Goal: Check status: Check status

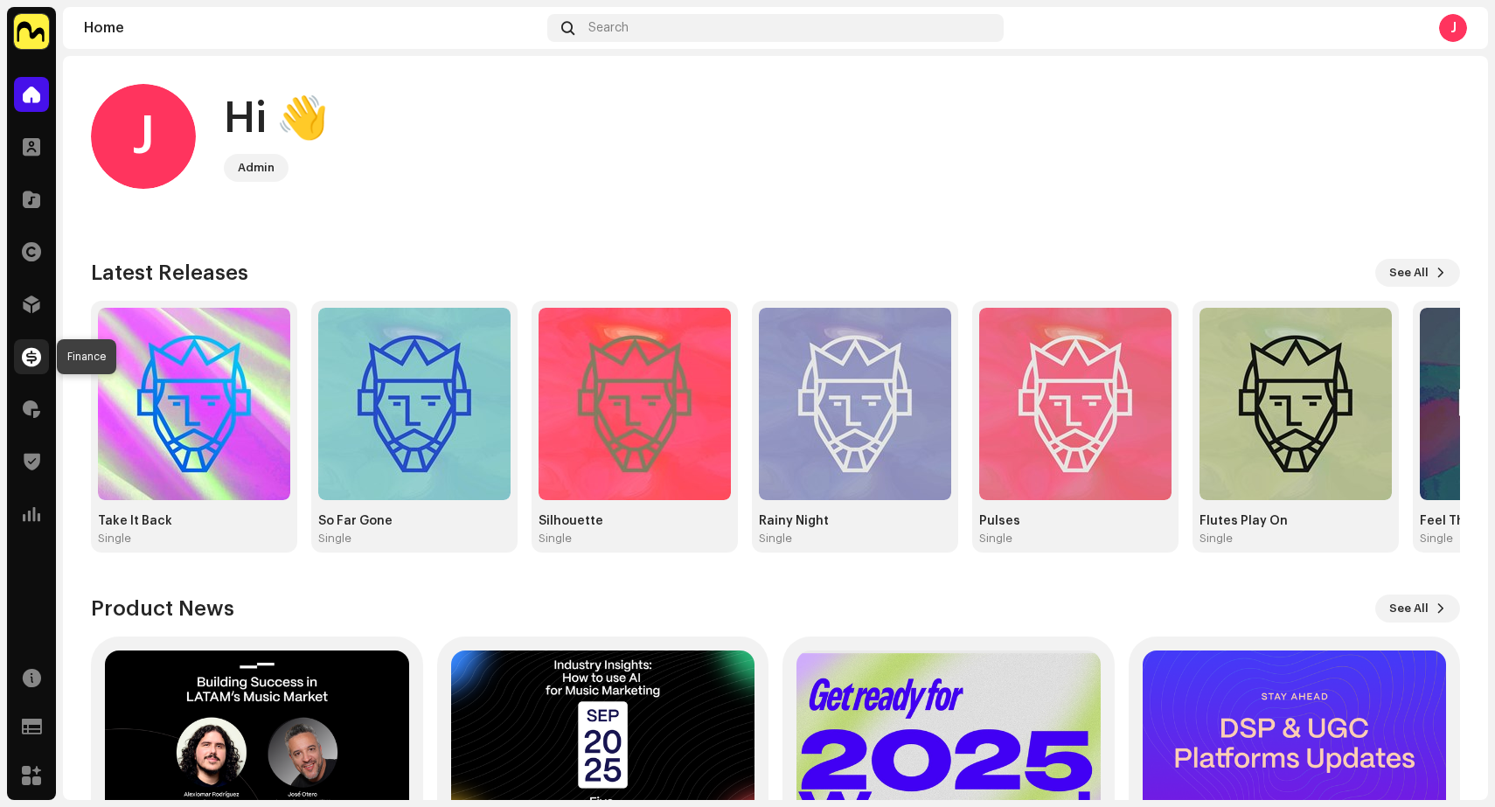
click at [31, 357] on span at bounding box center [31, 357] width 19 height 14
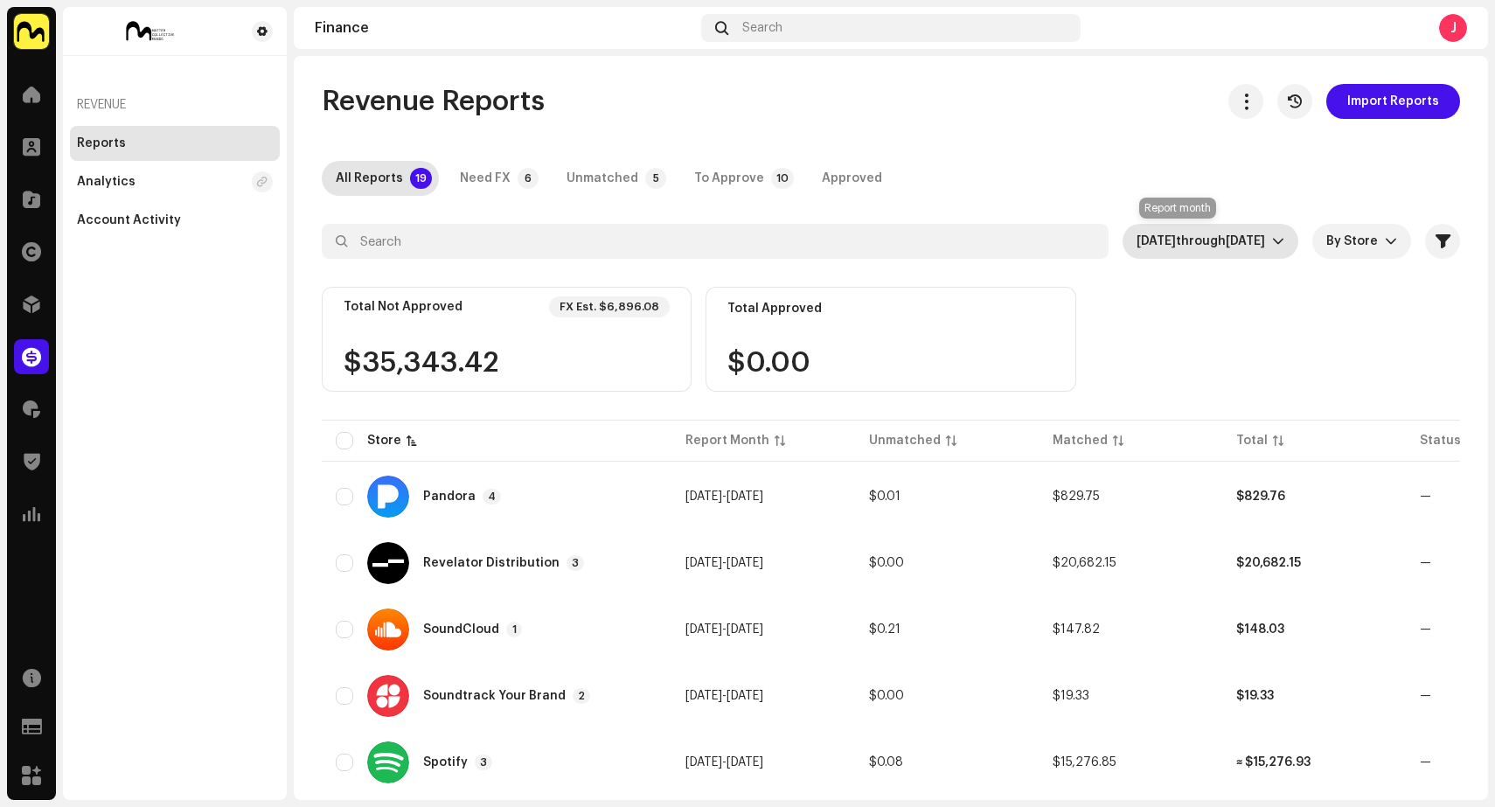
click at [1226, 245] on span "[DATE]" at bounding box center [1245, 241] width 39 height 12
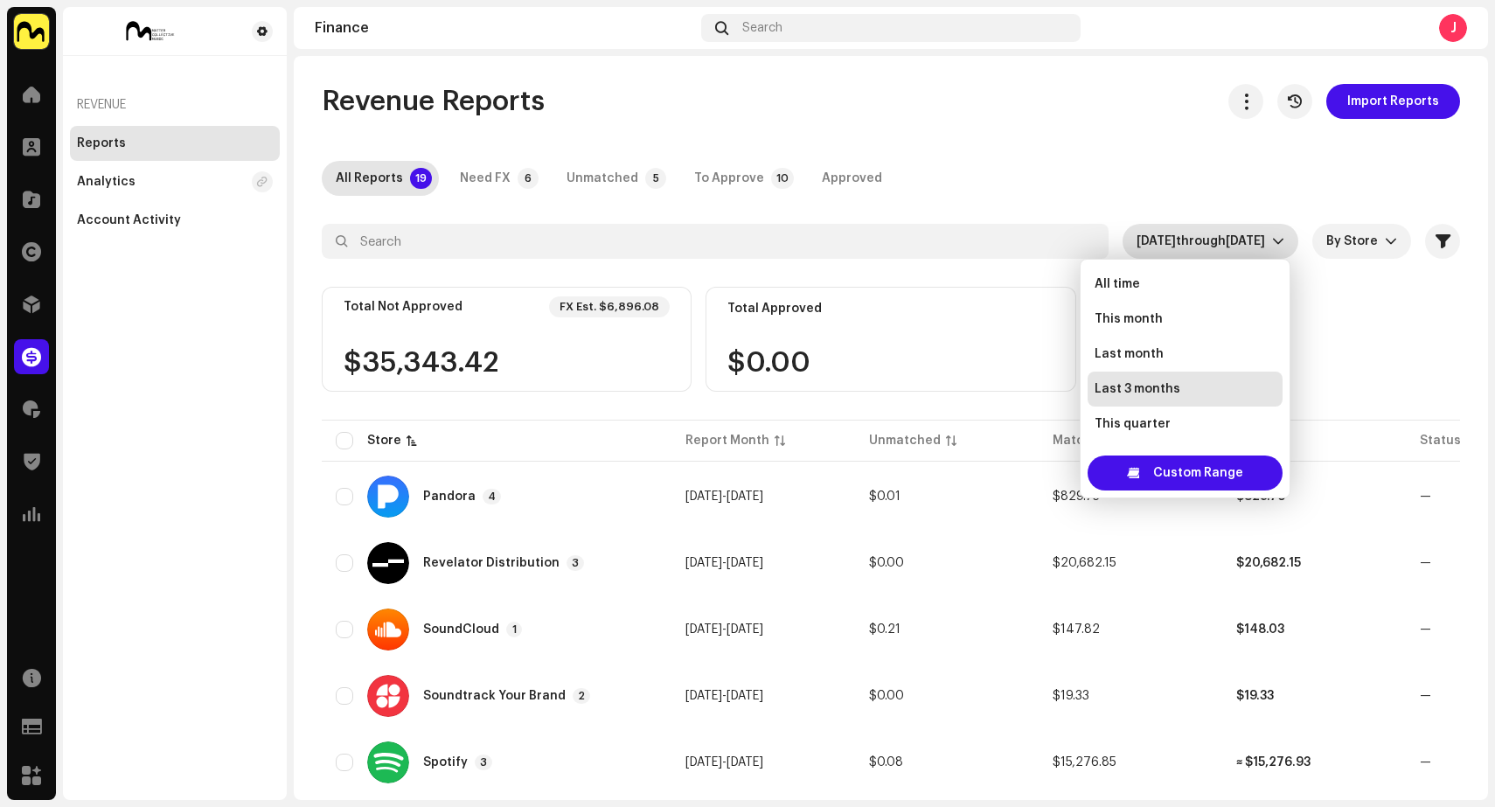
scroll to position [28, 0]
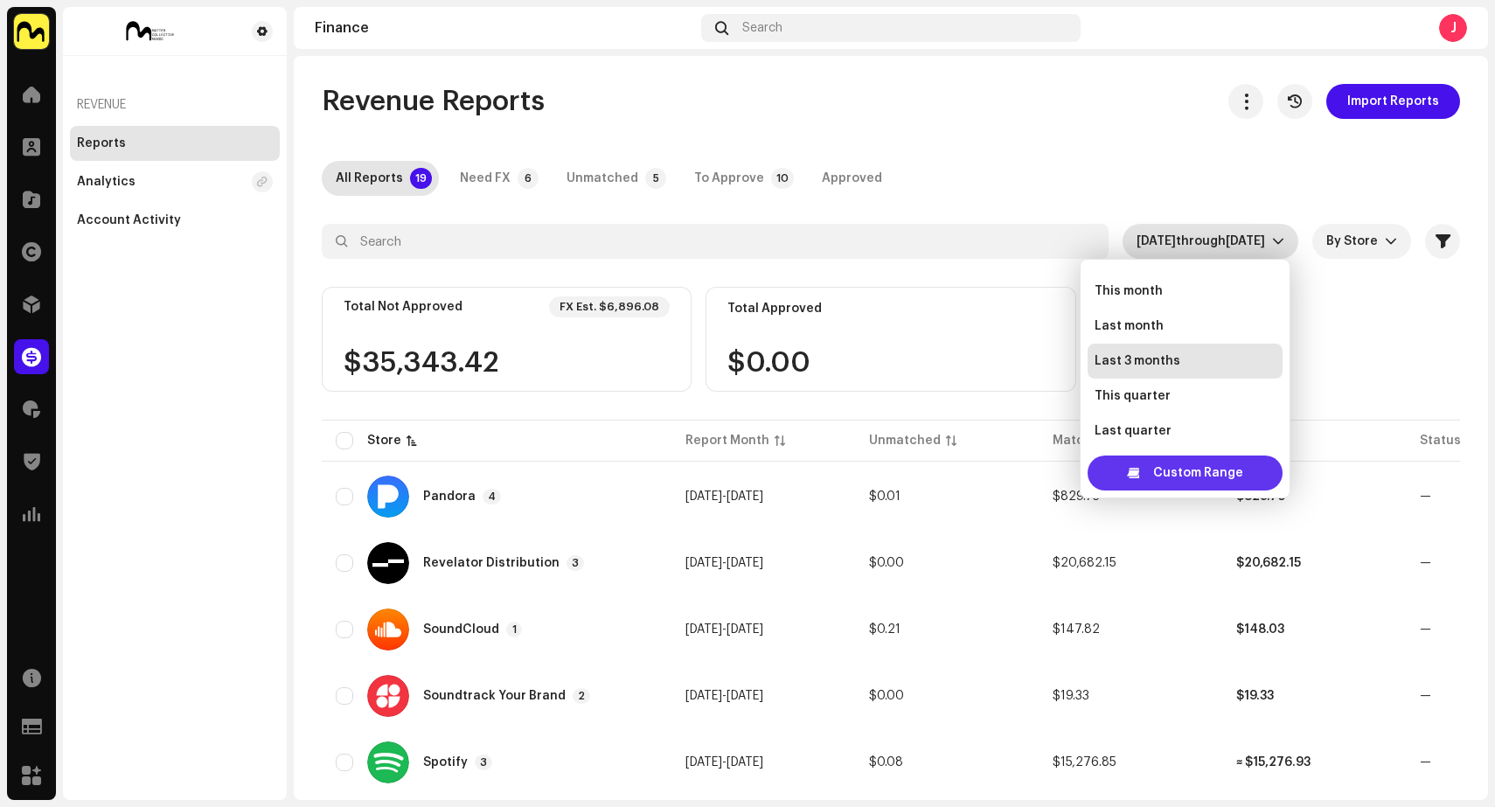
click at [1187, 475] on span "Custom Range" at bounding box center [1198, 473] width 90 height 35
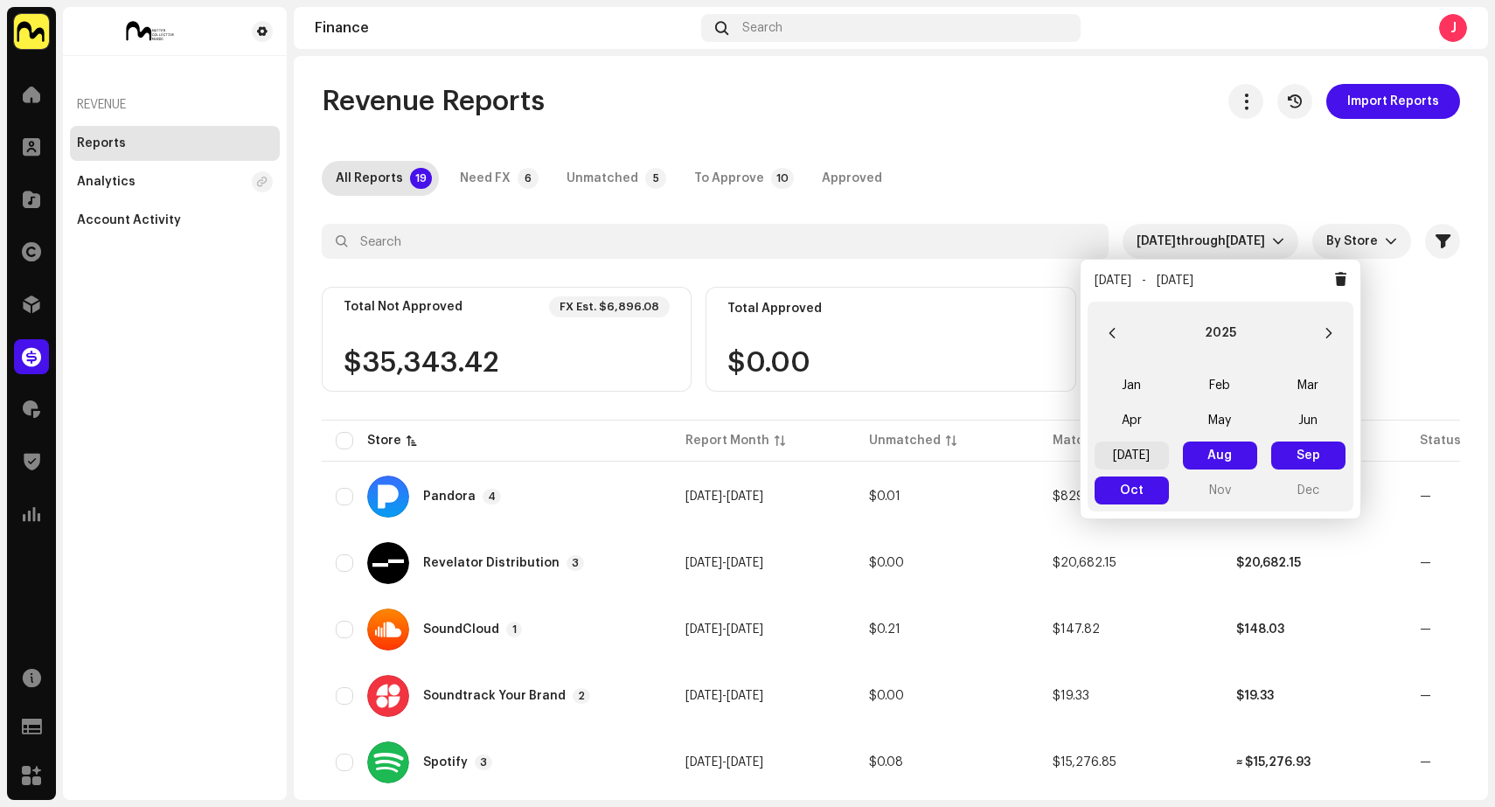
click at [1123, 459] on span "[DATE]" at bounding box center [1132, 456] width 74 height 28
click at [1133, 458] on span "[DATE] [DATE]" at bounding box center [1132, 456] width 74 height 28
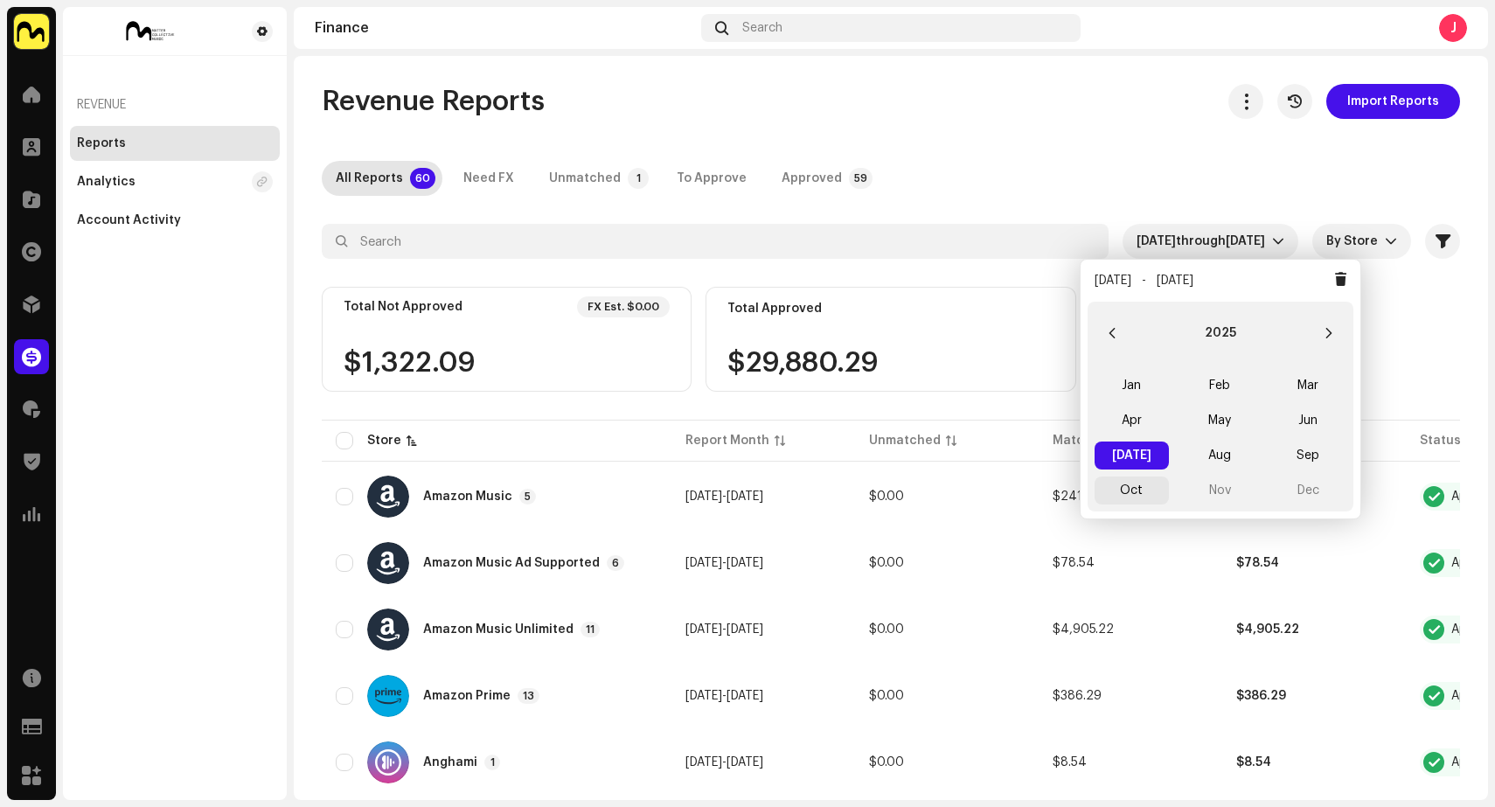
click at [1130, 490] on span "Oct" at bounding box center [1132, 491] width 74 height 28
click at [1136, 450] on span "[DATE]" at bounding box center [1132, 456] width 74 height 28
click at [1137, 485] on span "Oct" at bounding box center [1132, 491] width 74 height 28
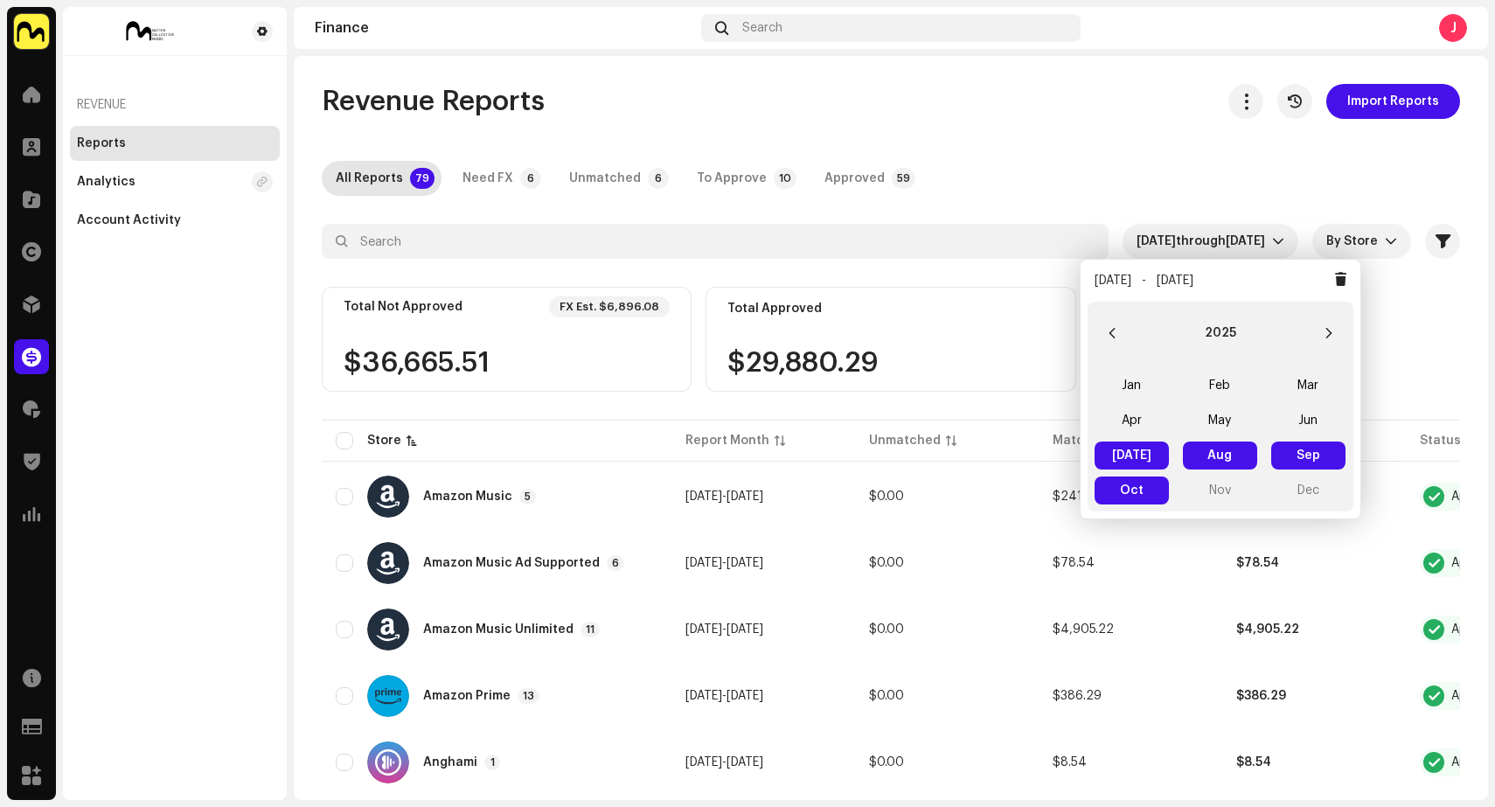
click at [1070, 108] on div "Revenue Reports Import Reports" at bounding box center [891, 101] width 1138 height 35
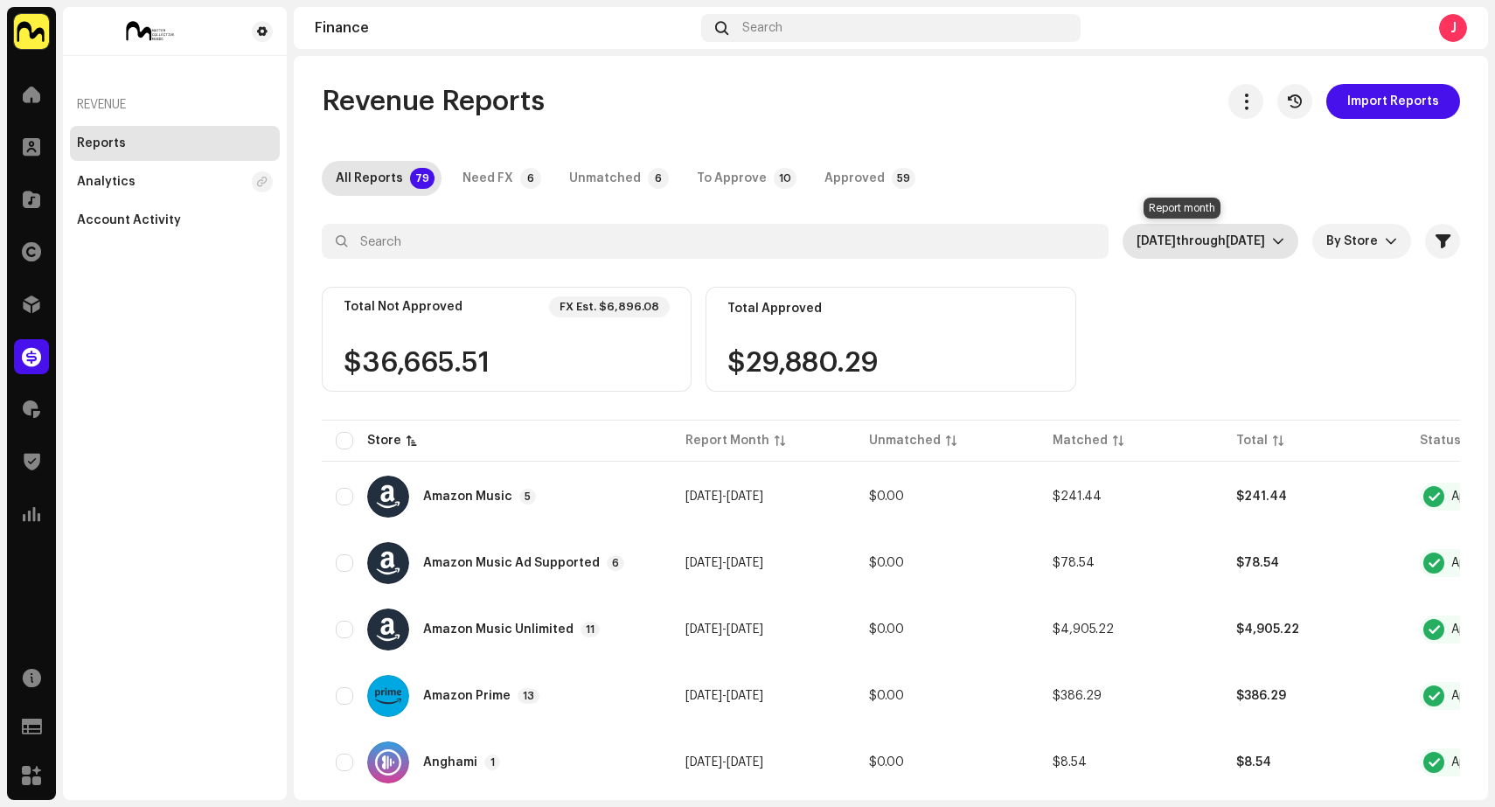
click at [1205, 249] on span "[DATE] through [DATE]" at bounding box center [1205, 241] width 136 height 35
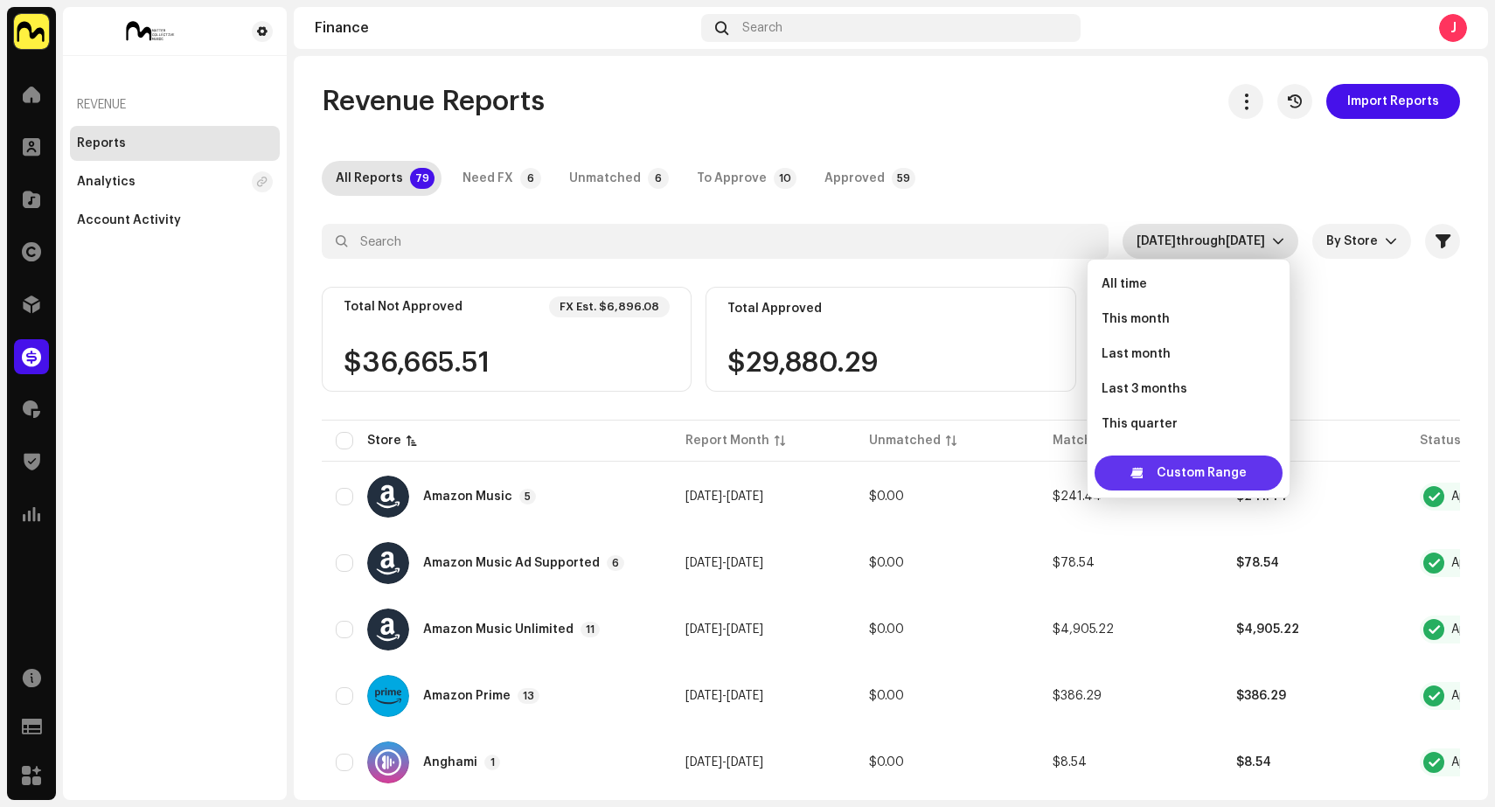
scroll to position [28, 0]
click at [1199, 474] on span "Custom Range" at bounding box center [1202, 473] width 90 height 35
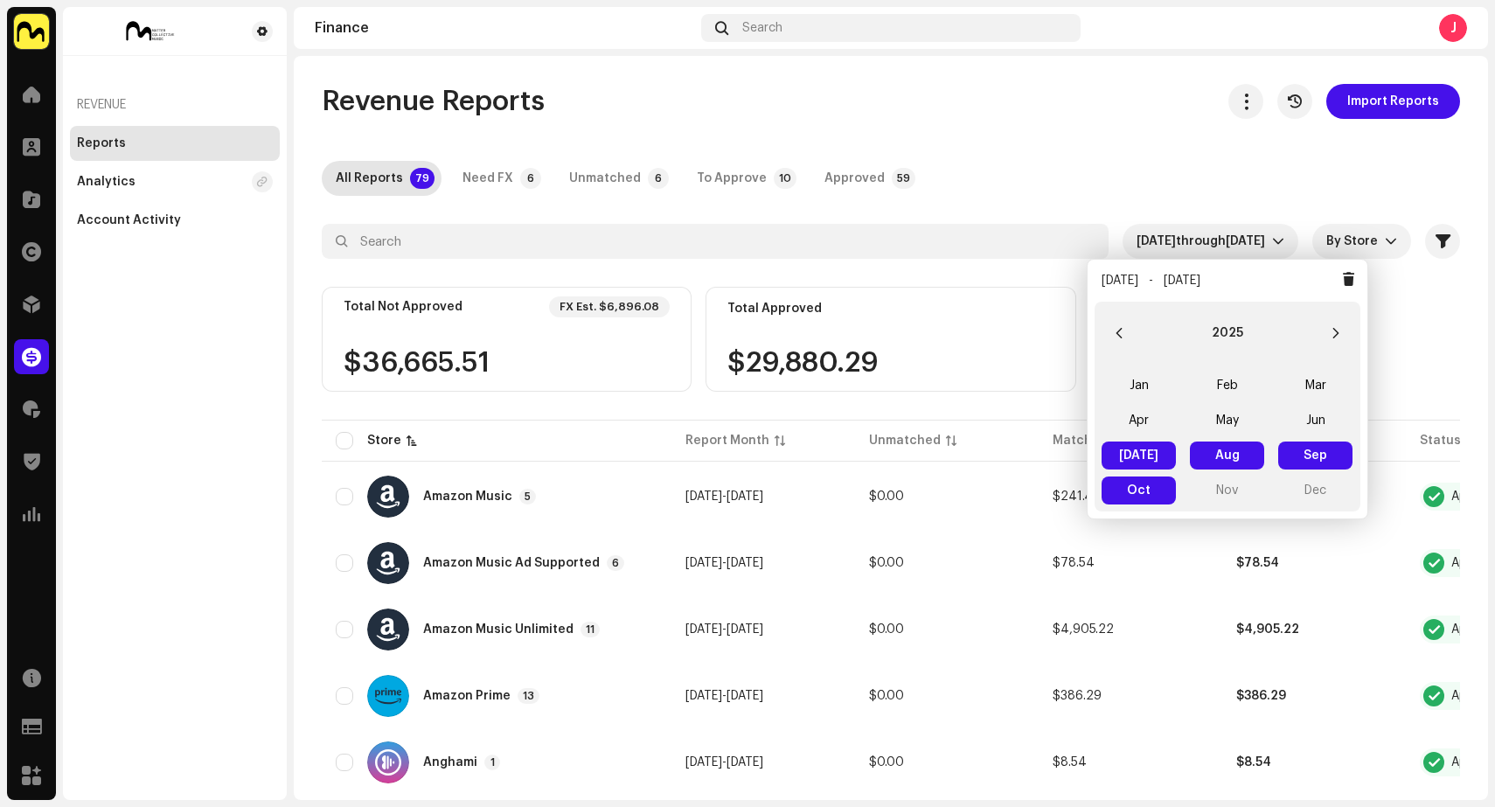
click at [1144, 459] on span "[DATE] [DATE]" at bounding box center [1139, 456] width 74 height 28
